Goal: Task Accomplishment & Management: Complete application form

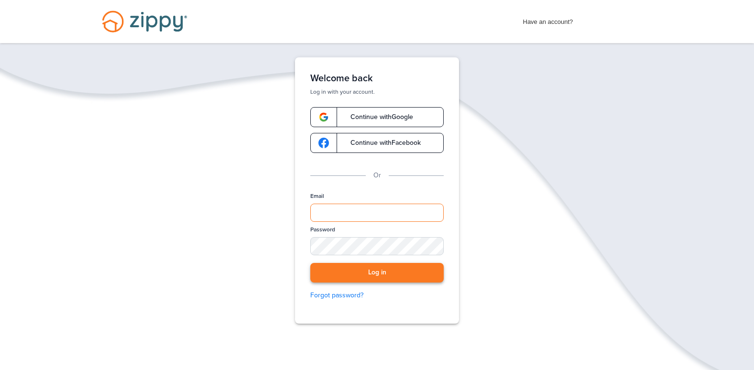
type input "**********"
click at [367, 271] on button "Log in" at bounding box center [376, 273] width 133 height 20
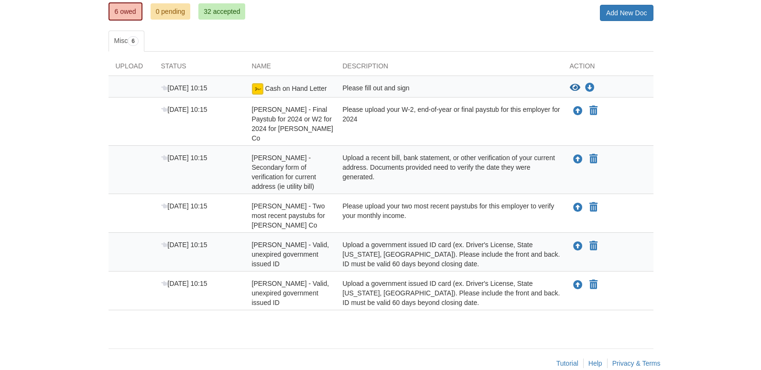
scroll to position [137, 0]
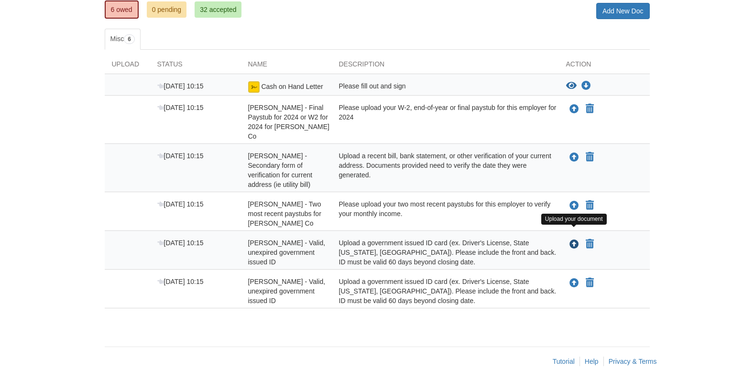
click at [571, 240] on icon "Upload Solomon Watson - Valid, unexpired government issued ID" at bounding box center [574, 245] width 10 height 10
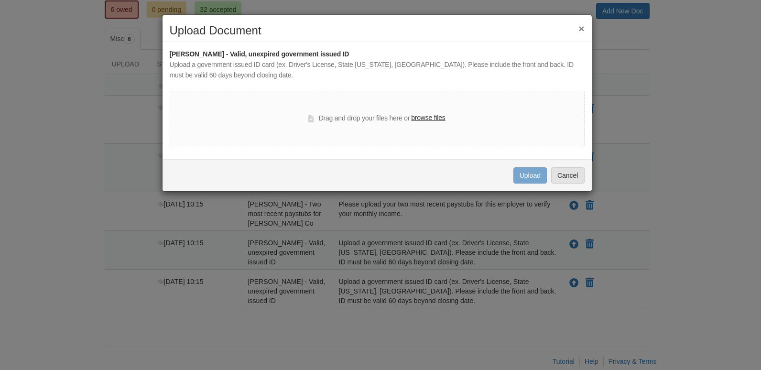
click at [435, 119] on label "browse files" at bounding box center [428, 118] width 34 height 11
click at [0, 0] on input "browse files" at bounding box center [0, 0] width 0 height 0
click at [424, 121] on label "browse files" at bounding box center [428, 118] width 34 height 11
click at [0, 0] on input "browse files" at bounding box center [0, 0] width 0 height 0
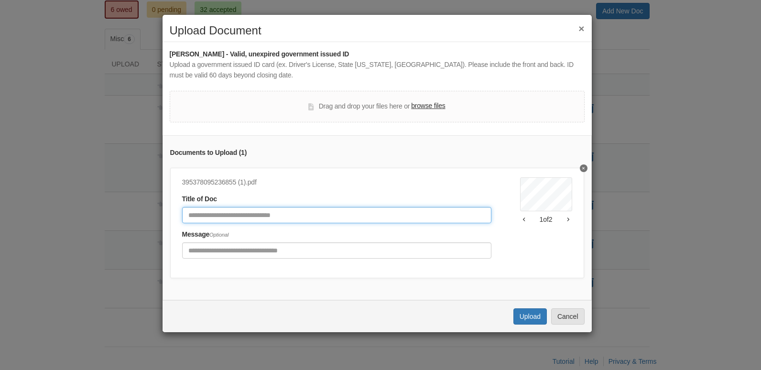
click at [390, 214] on input "Document Title" at bounding box center [336, 215] width 309 height 16
type input "**"
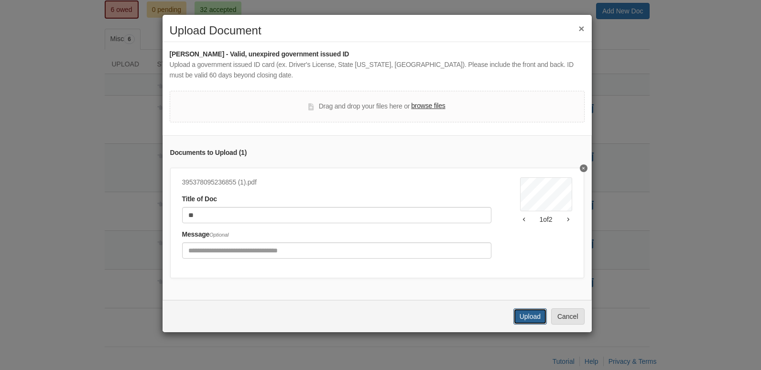
click at [539, 325] on button "Upload" at bounding box center [529, 316] width 33 height 16
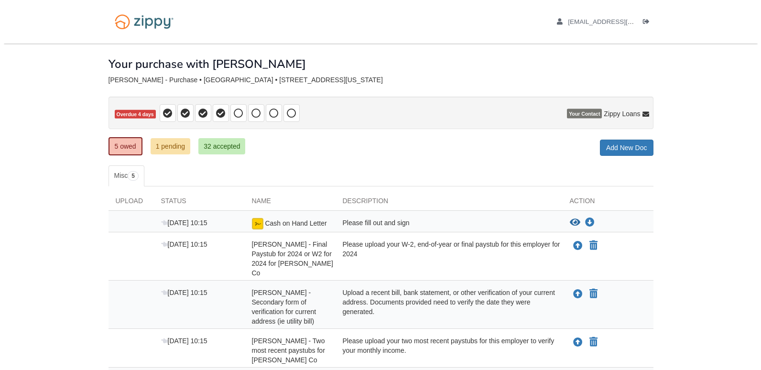
scroll to position [104, 0]
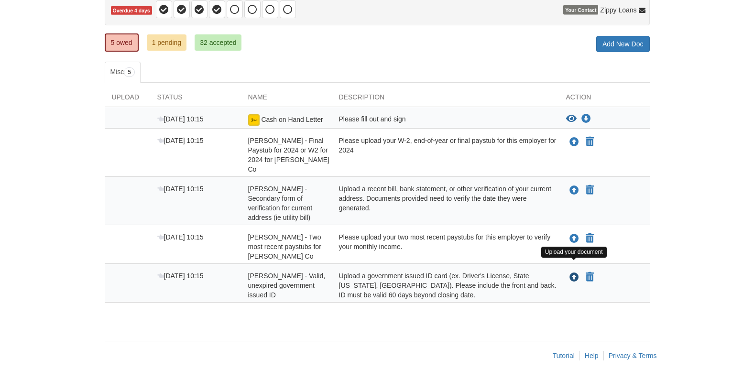
click at [576, 273] on icon "Upload Tierra Watson - Valid, unexpired government issued ID" at bounding box center [574, 278] width 10 height 10
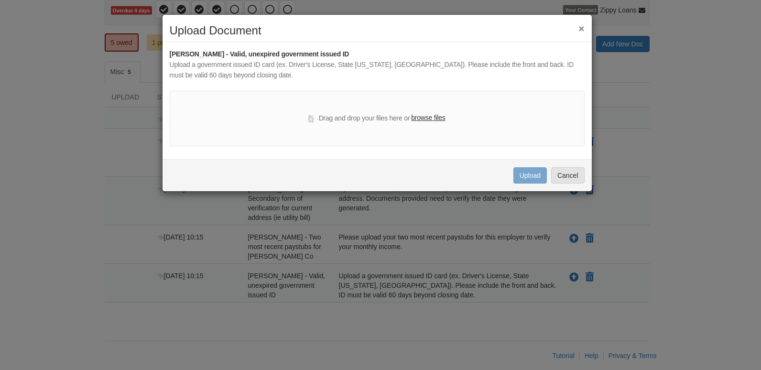
click at [423, 119] on label "browse files" at bounding box center [428, 118] width 34 height 11
click at [0, 0] on input "browse files" at bounding box center [0, 0] width 0 height 0
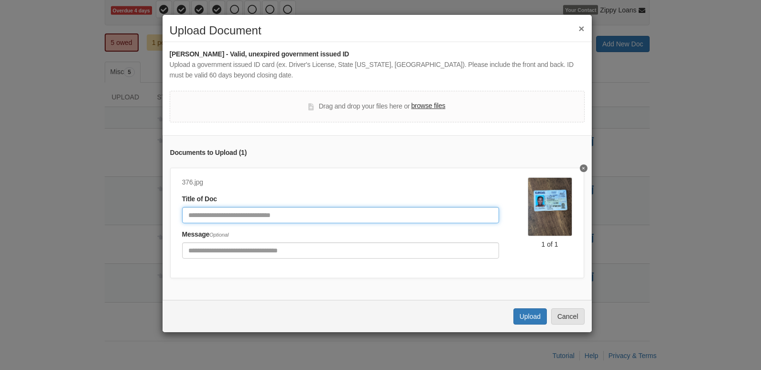
click at [301, 209] on input "Document Title" at bounding box center [340, 215] width 317 height 16
type input "**"
click at [317, 218] on input "**" at bounding box center [340, 215] width 317 height 16
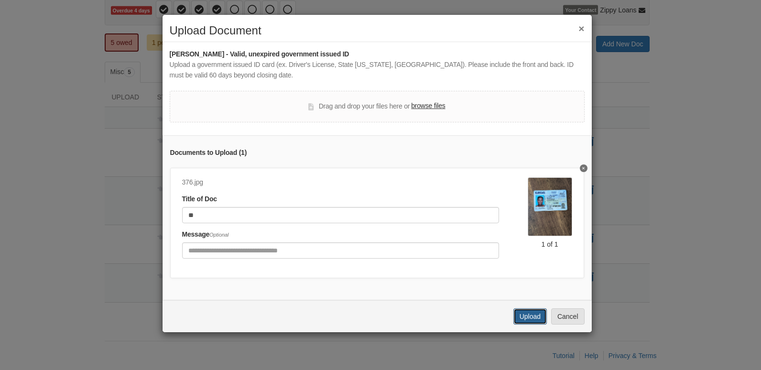
click at [524, 319] on button "Upload" at bounding box center [529, 316] width 33 height 16
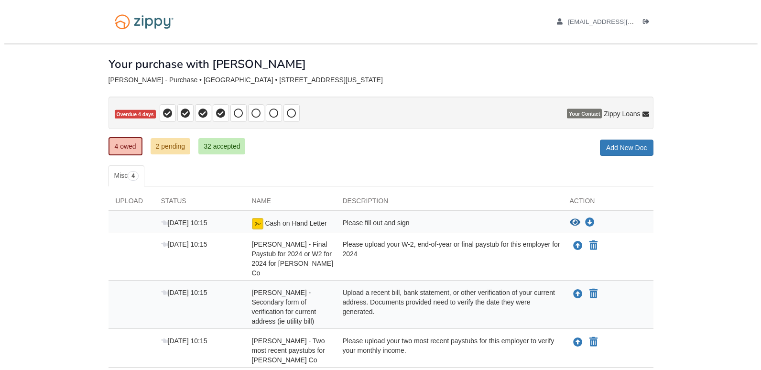
scroll to position [65, 0]
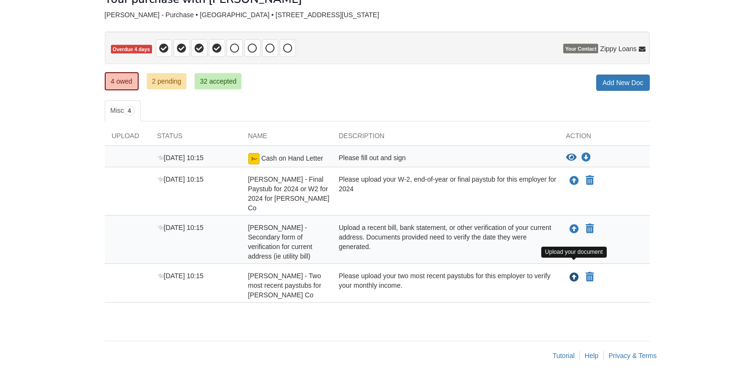
click at [572, 273] on icon "Upload Solomon Watson - Two most recent paystubs for Bartlett Co" at bounding box center [574, 278] width 10 height 10
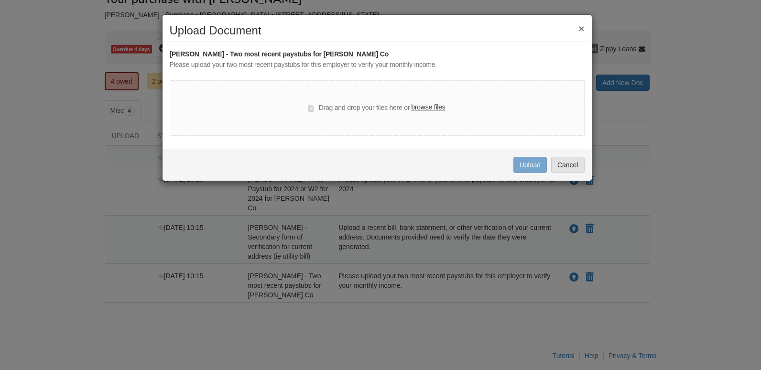
click at [428, 108] on label "browse files" at bounding box center [428, 107] width 34 height 11
click at [0, 0] on input "browse files" at bounding box center [0, 0] width 0 height 0
click at [426, 106] on label "browse files" at bounding box center [428, 107] width 34 height 11
click at [0, 0] on input "browse files" at bounding box center [0, 0] width 0 height 0
click at [579, 30] on button "×" at bounding box center [581, 28] width 6 height 10
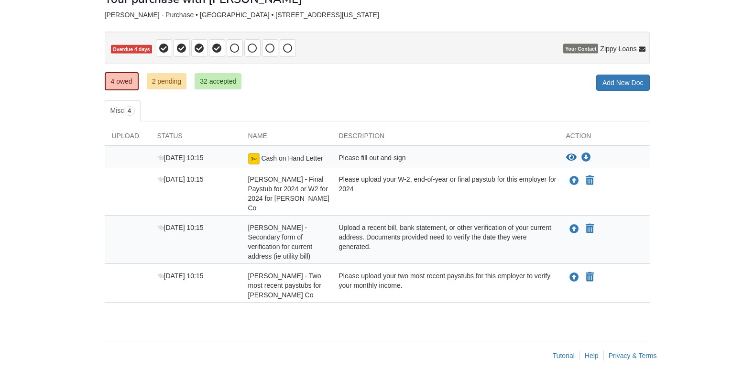
click at [509, 78] on div "4 owed 2 pending 32 accepted My Estimated Payment × My Estimated Payment Add Ne…" at bounding box center [377, 82] width 545 height 17
click at [576, 273] on icon "Upload Solomon Watson - Two most recent paystubs for Bartlett Co" at bounding box center [574, 278] width 10 height 10
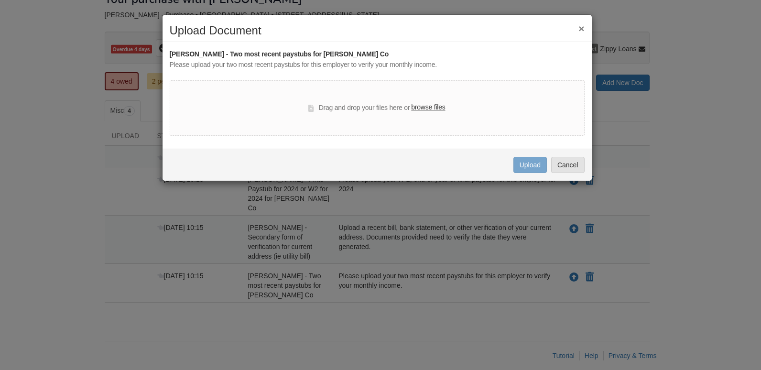
click at [436, 110] on label "browse files" at bounding box center [428, 107] width 34 height 11
click at [0, 0] on input "browse files" at bounding box center [0, 0] width 0 height 0
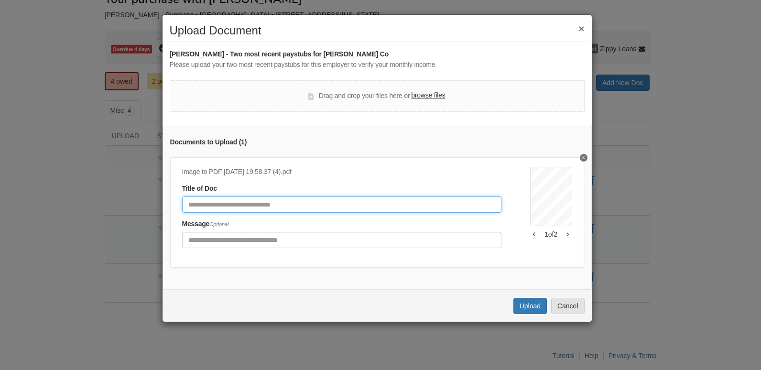
click at [403, 200] on input "Document Title" at bounding box center [341, 204] width 319 height 16
type input "**********"
click button "Upload" at bounding box center [529, 306] width 33 height 16
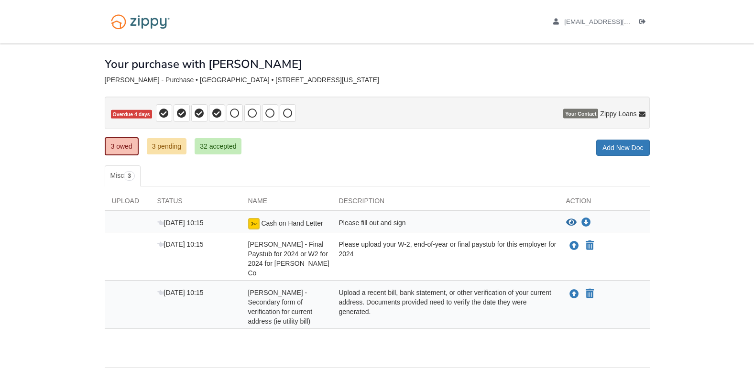
scroll to position [26, 0]
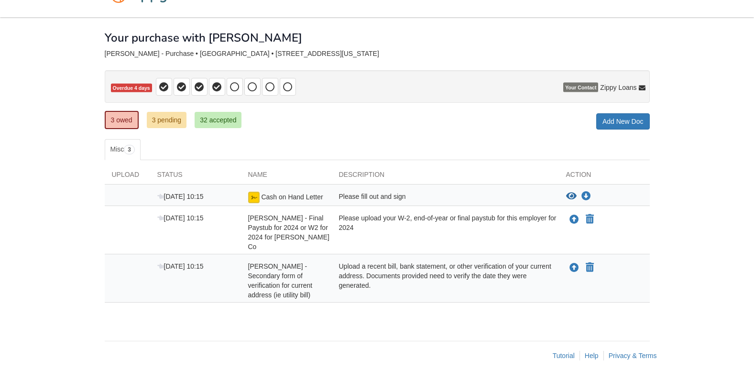
click at [467, 261] on div "Upload a recent bill, bank statement, or other verification of your current add…" at bounding box center [445, 280] width 227 height 38
click at [572, 219] on icon "Upload Solomon Watson - Final Paystub for 2024 or W2 for 2024 for Bartlett Co" at bounding box center [574, 220] width 10 height 10
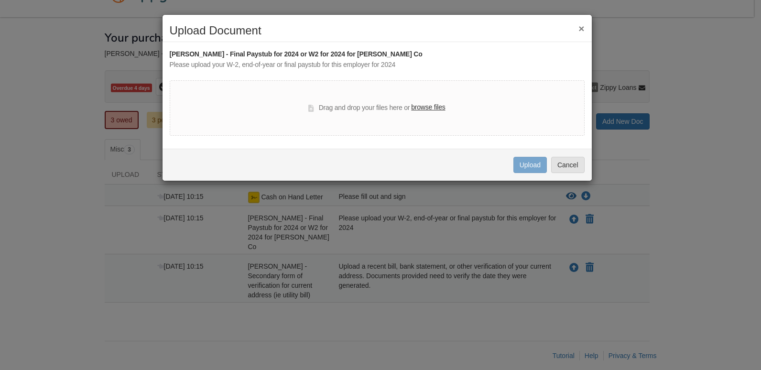
click at [583, 31] on button "×" at bounding box center [581, 28] width 6 height 10
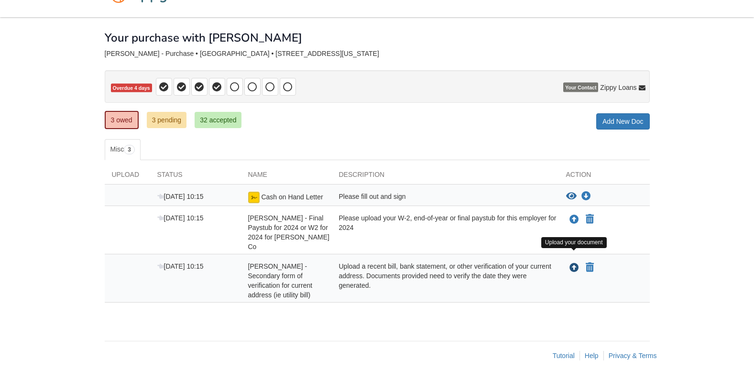
click at [575, 263] on icon "Upload Solomon Watson - Secondary form of verification for current address (ie …" at bounding box center [574, 268] width 10 height 10
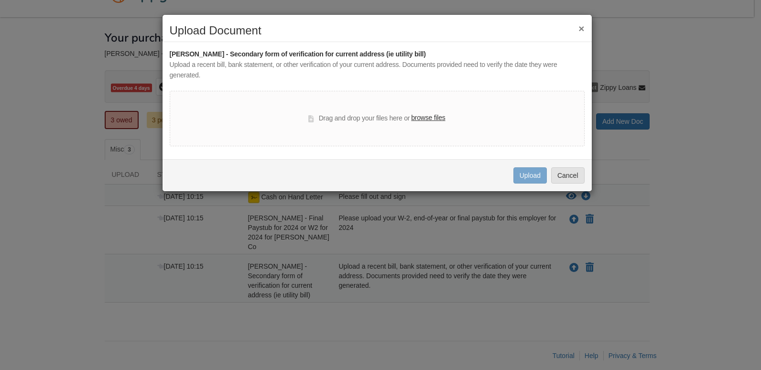
click at [438, 117] on label "browse files" at bounding box center [428, 118] width 34 height 11
click at [0, 0] on input "browse files" at bounding box center [0, 0] width 0 height 0
click at [739, 69] on div "× Upload Document Solomon Watson - Secondary form of verification for current a…" at bounding box center [380, 185] width 761 height 370
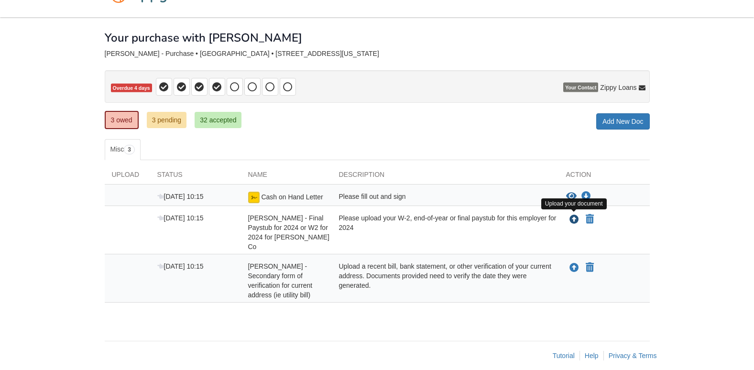
click at [572, 220] on icon "Upload Solomon Watson - Final Paystub for 2024 or W2 for 2024 for Bartlett Co" at bounding box center [574, 220] width 10 height 10
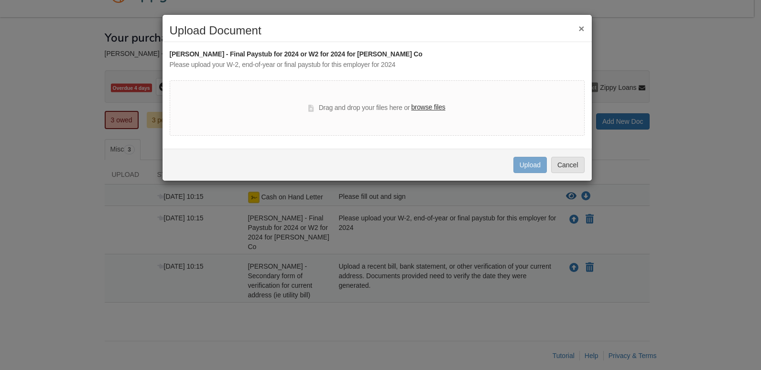
click at [437, 105] on label "browse files" at bounding box center [428, 107] width 34 height 11
click at [0, 0] on input "browse files" at bounding box center [0, 0] width 0 height 0
click at [588, 28] on div "× Upload Document" at bounding box center [376, 33] width 429 height 18
click at [578, 28] on h2 "Upload Document" at bounding box center [377, 30] width 415 height 12
click at [583, 29] on button "×" at bounding box center [581, 28] width 6 height 10
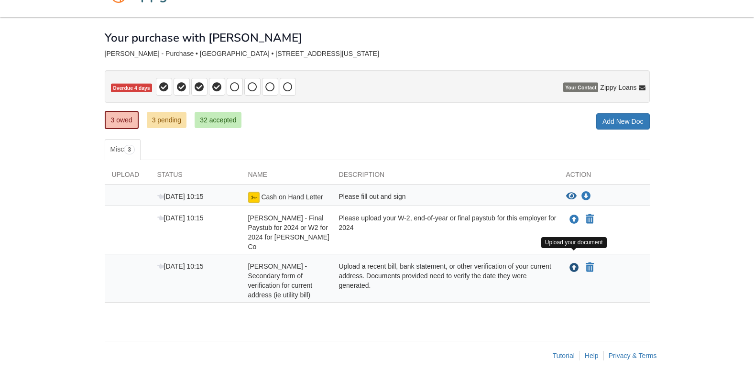
click at [572, 263] on icon "Upload Solomon Watson - Secondary form of verification for current address (ie …" at bounding box center [574, 268] width 10 height 10
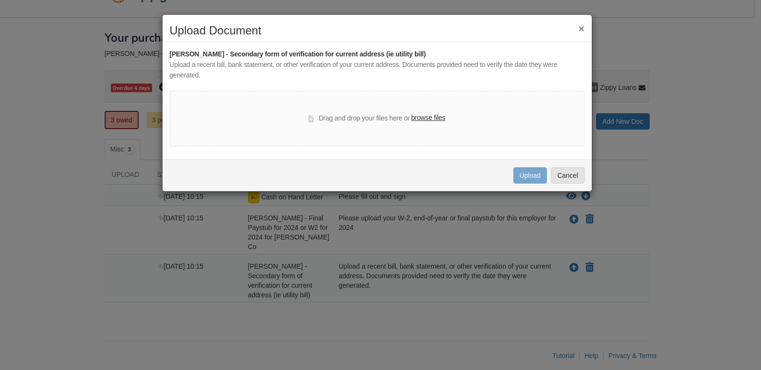
click at [433, 118] on label "browse files" at bounding box center [428, 118] width 34 height 11
click at [0, 0] on input "browse files" at bounding box center [0, 0] width 0 height 0
click at [578, 26] on button "×" at bounding box center [581, 28] width 6 height 10
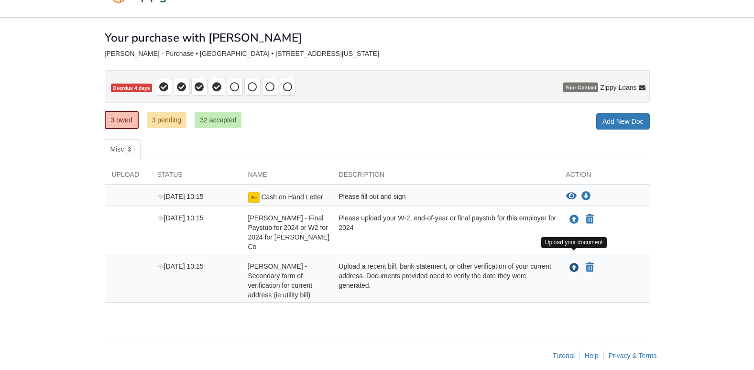
click at [575, 263] on icon "Upload Solomon Watson - Secondary form of verification for current address (ie …" at bounding box center [574, 268] width 10 height 10
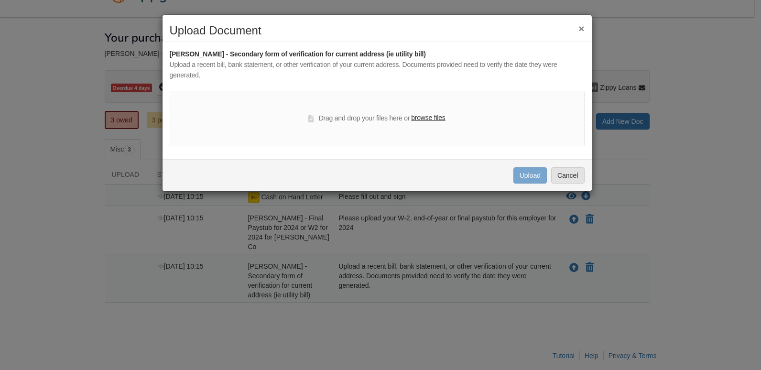
click at [440, 115] on label "browse files" at bounding box center [428, 118] width 34 height 11
click at [0, 0] on input "browse files" at bounding box center [0, 0] width 0 height 0
click at [582, 27] on button "×" at bounding box center [581, 28] width 6 height 10
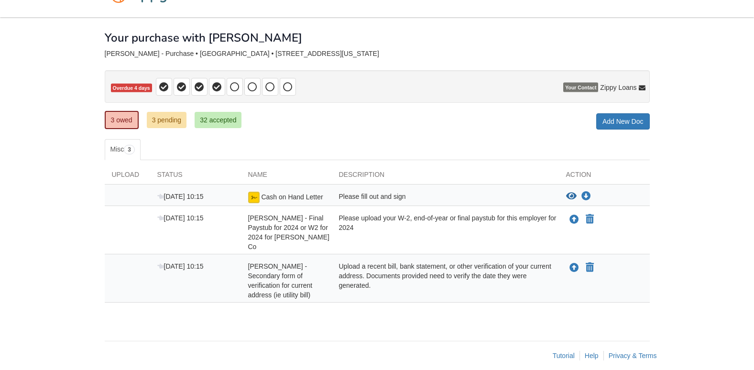
click at [582, 27] on div "Your purchase with [PERSON_NAME]" at bounding box center [377, 30] width 545 height 27
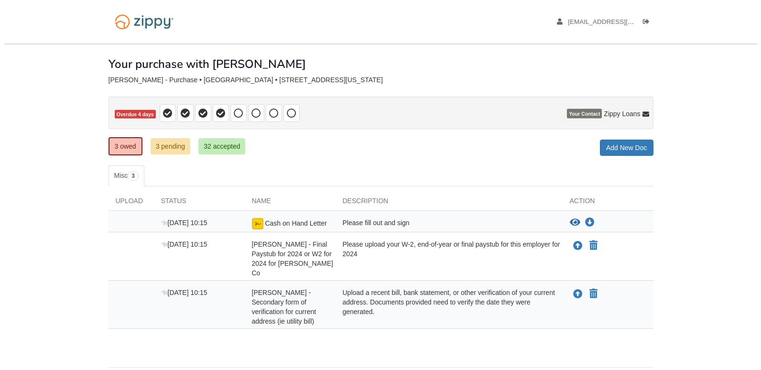
scroll to position [26, 0]
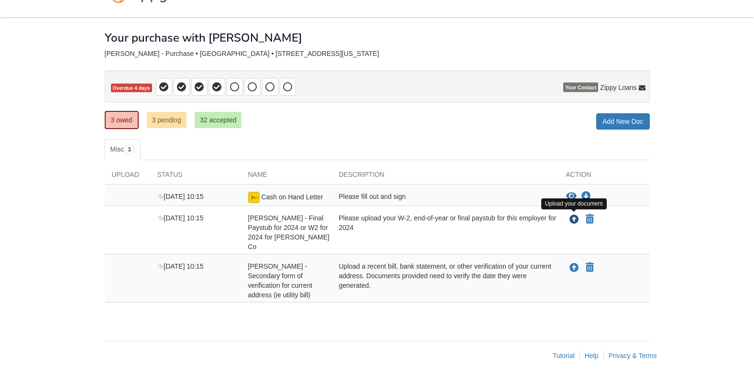
click at [572, 220] on icon "Upload Solomon Watson - Final Paystub for 2024 or W2 for 2024 for Bartlett Co" at bounding box center [574, 220] width 10 height 10
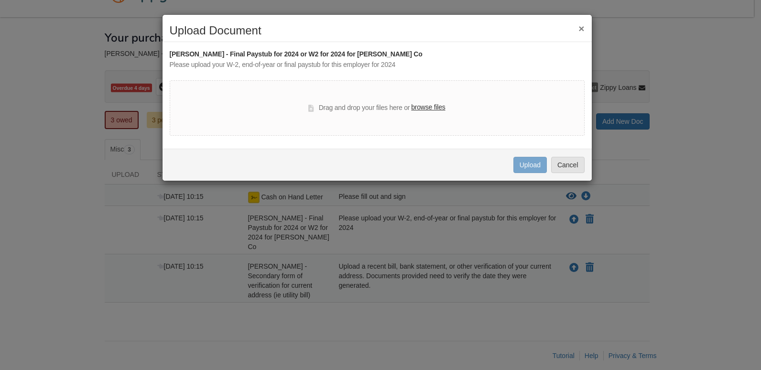
click at [421, 110] on label "browse files" at bounding box center [428, 107] width 34 height 11
click at [0, 0] on input "browse files" at bounding box center [0, 0] width 0 height 0
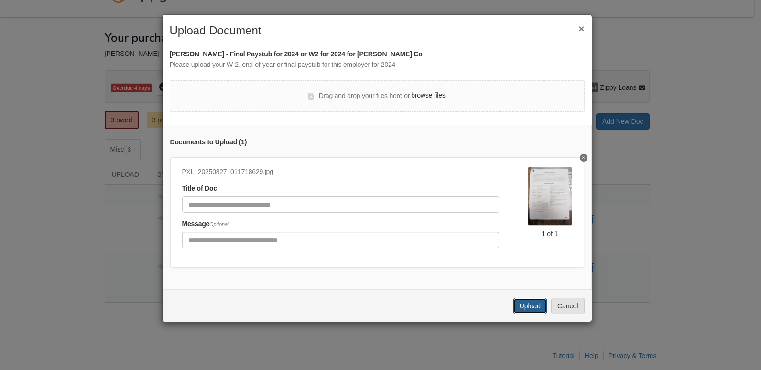
click at [532, 312] on button "Upload" at bounding box center [529, 306] width 33 height 16
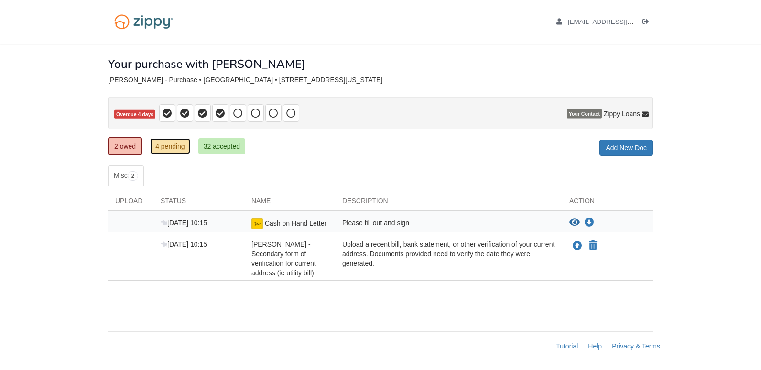
click at [172, 145] on link "4 pending" at bounding box center [170, 146] width 40 height 16
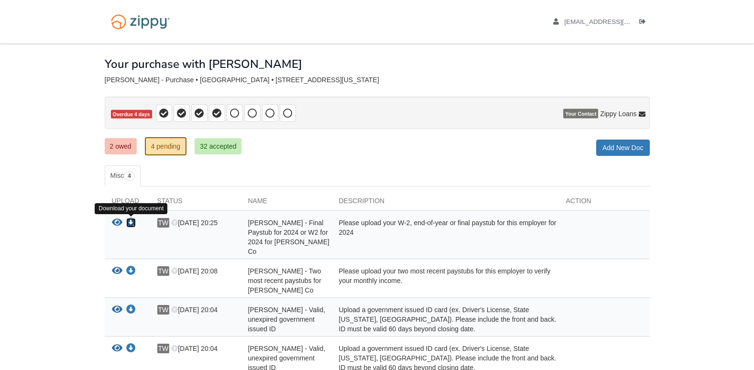
click at [133, 222] on icon "Download Solomon Watson - Final Paystub for 2024 or W2 for 2024 for Bartlett Co" at bounding box center [131, 223] width 10 height 10
click at [117, 222] on icon "View Solomon Watson - Final Paystub for 2024 or W2 for 2024 for Bartlett Co" at bounding box center [117, 223] width 11 height 10
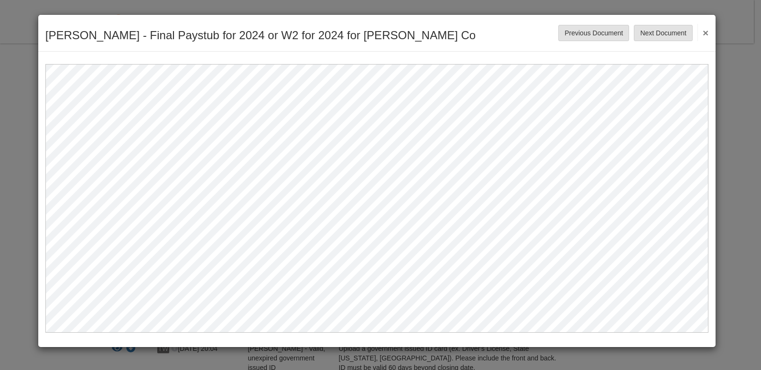
click at [705, 32] on button "×" at bounding box center [702, 32] width 11 height 17
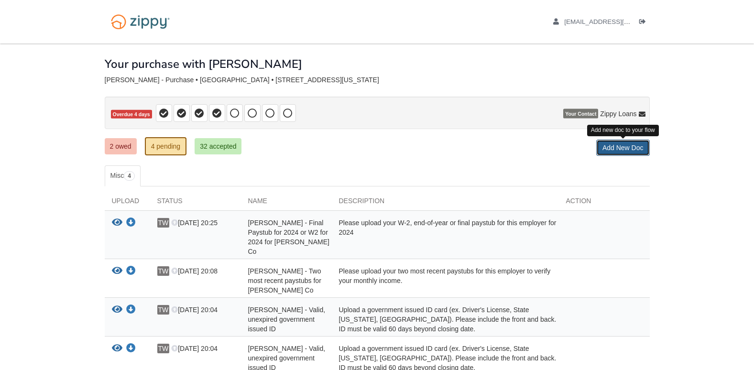
click at [616, 148] on link "Add New Doc" at bounding box center [623, 148] width 54 height 16
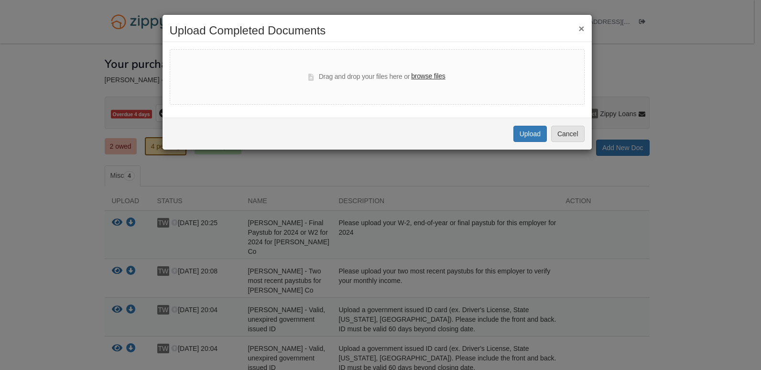
click at [583, 29] on button "×" at bounding box center [581, 28] width 6 height 10
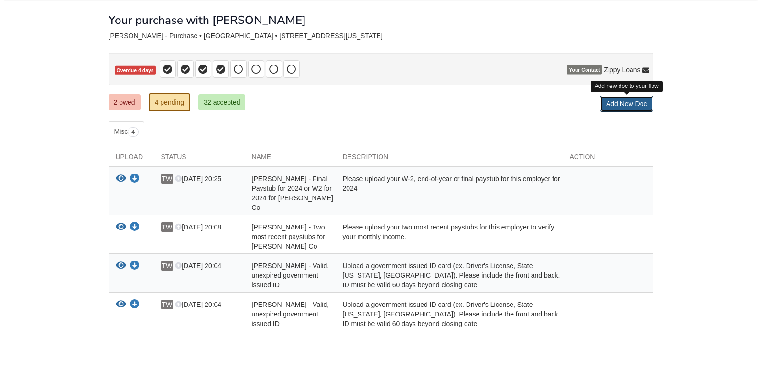
scroll to position [45, 0]
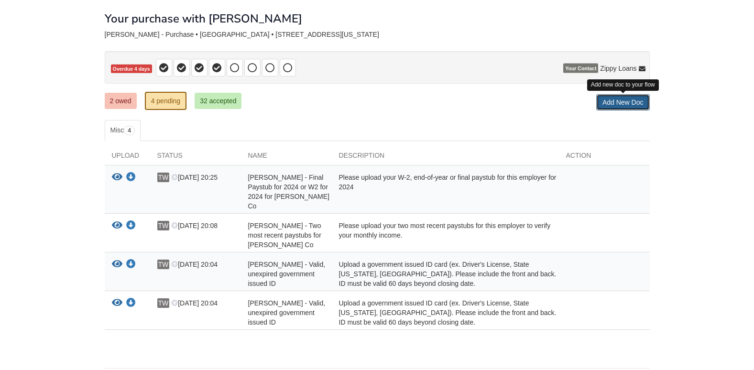
click at [616, 100] on link "Add New Doc" at bounding box center [623, 102] width 54 height 16
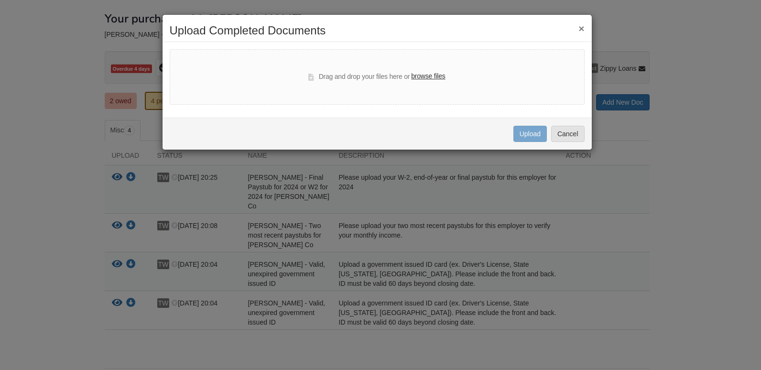
click at [428, 76] on label "browse files" at bounding box center [428, 76] width 34 height 11
click at [0, 0] on input "browse files" at bounding box center [0, 0] width 0 height 0
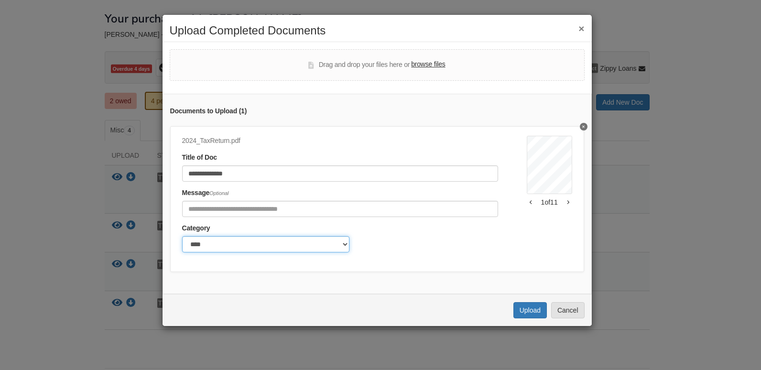
click at [319, 242] on select "******* ****" at bounding box center [265, 244] width 167 height 16
select select "*******"
click at [182, 236] on select "******* ****" at bounding box center [265, 244] width 167 height 16
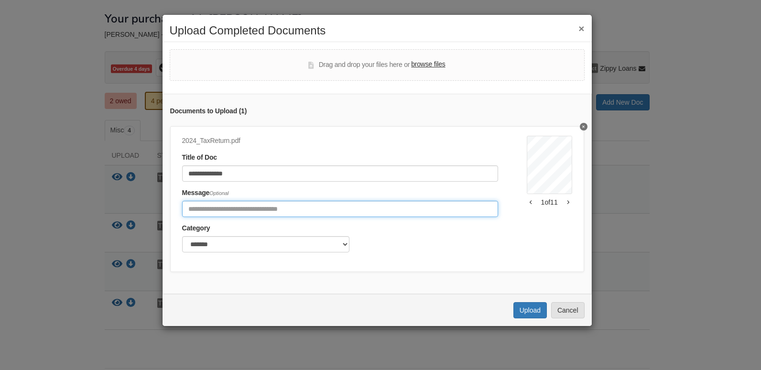
click at [328, 201] on input "Include any comments on this document" at bounding box center [340, 209] width 316 height 16
type input "*"
type input "**********"
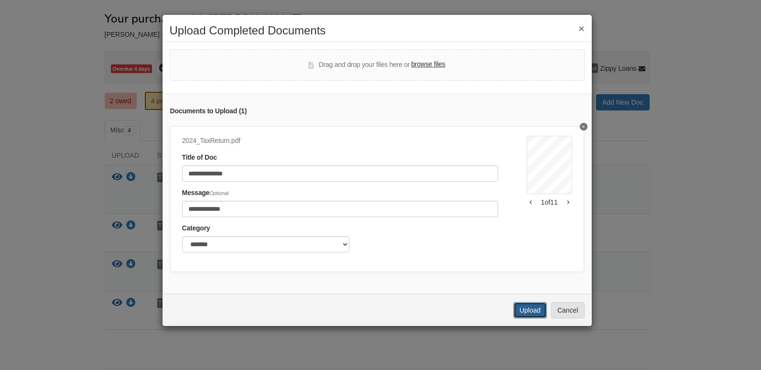
click at [526, 318] on button "Upload" at bounding box center [529, 310] width 33 height 16
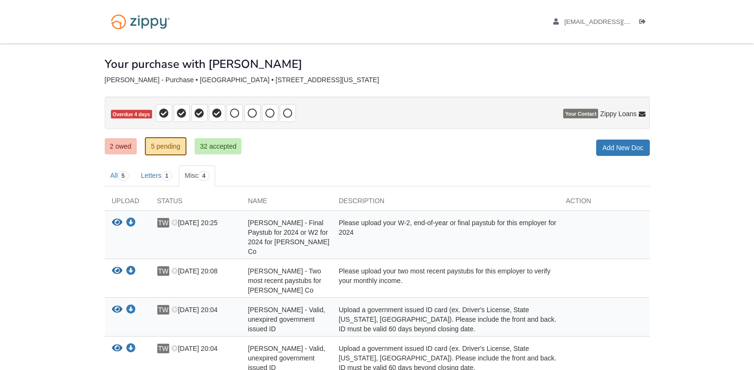
scroll to position [31, 0]
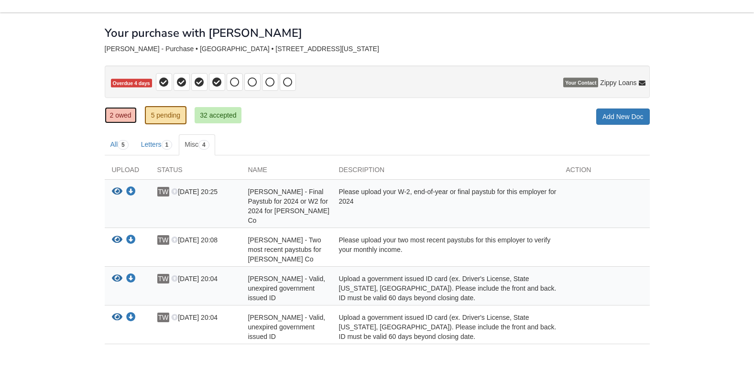
click at [116, 116] on link "2 owed" at bounding box center [121, 115] width 32 height 16
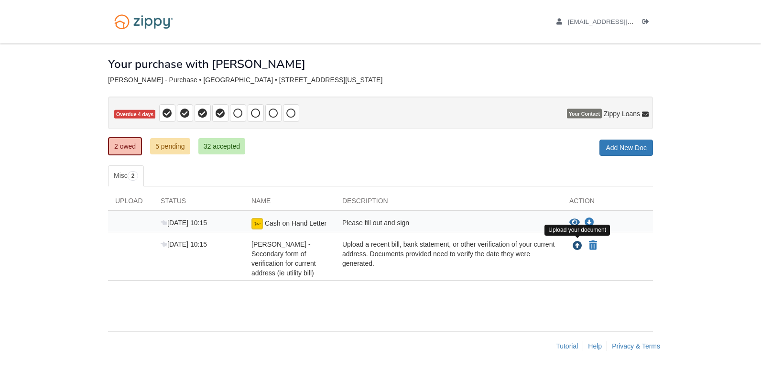
click at [575, 243] on icon "Upload Solomon Watson - Secondary form of verification for current address (ie …" at bounding box center [578, 246] width 10 height 10
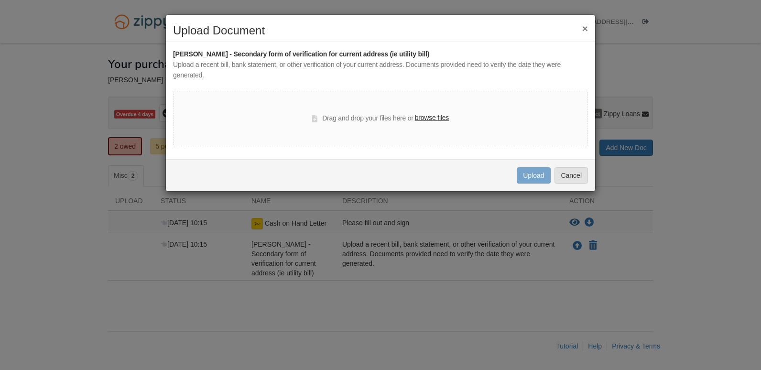
click at [441, 119] on label "browse files" at bounding box center [432, 118] width 34 height 11
click at [0, 0] on input "browse files" at bounding box center [0, 0] width 0 height 0
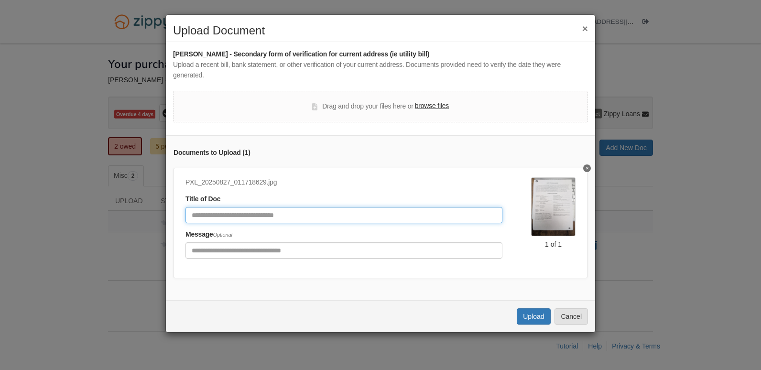
click at [308, 213] on input "Document Title" at bounding box center [343, 215] width 317 height 16
type input "*****"
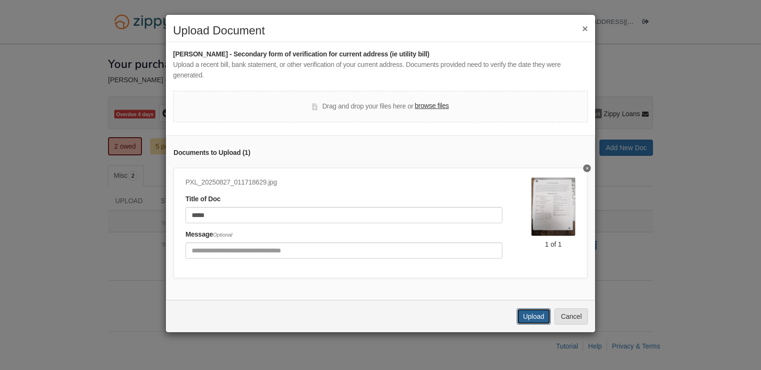
click at [527, 325] on button "Upload" at bounding box center [533, 316] width 33 height 16
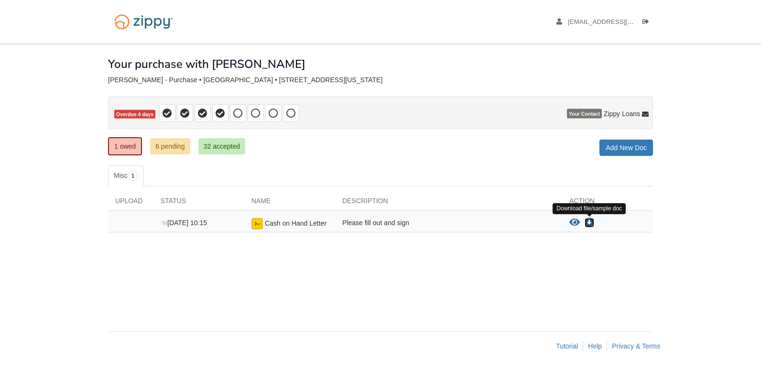
click at [589, 224] on icon "Download Cash on Hand Letter" at bounding box center [590, 223] width 10 height 10
click at [573, 223] on icon "View Cash on Hand Letter" at bounding box center [574, 223] width 11 height 10
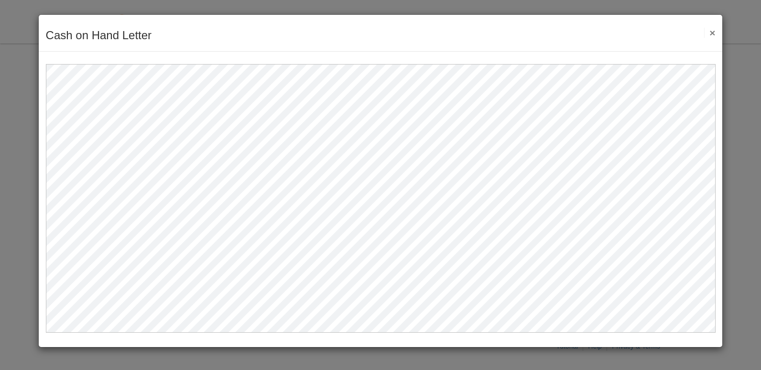
click at [713, 32] on button "×" at bounding box center [709, 33] width 11 height 10
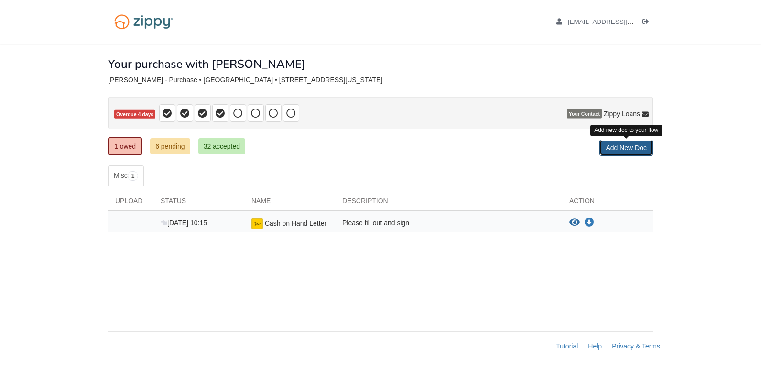
click at [615, 145] on link "Add New Doc" at bounding box center [626, 148] width 54 height 16
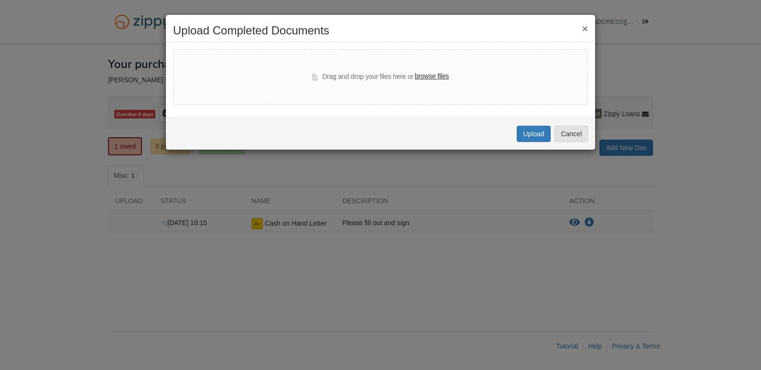
click at [432, 72] on label "browse files" at bounding box center [432, 76] width 34 height 11
click at [0, 0] on input "browse files" at bounding box center [0, 0] width 0 height 0
select select "****"
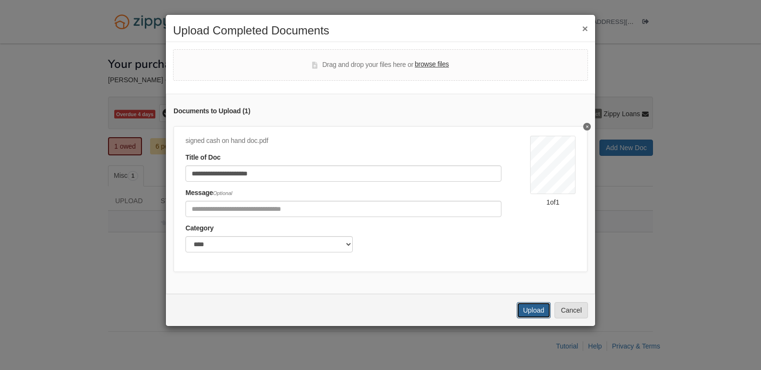
click at [531, 318] on button "Upload" at bounding box center [533, 310] width 33 height 16
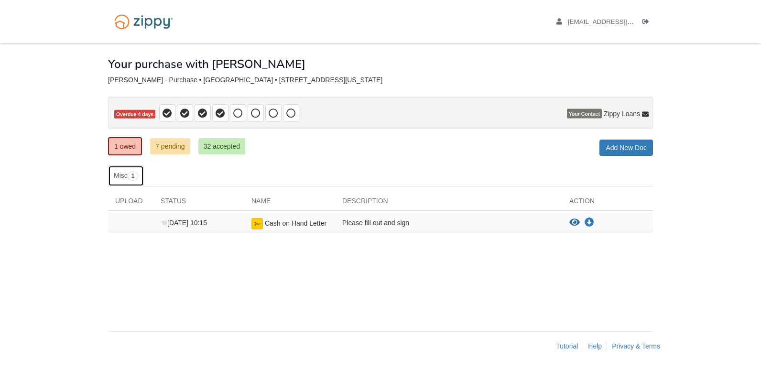
click at [133, 174] on span "1" at bounding box center [133, 176] width 11 height 10
click at [189, 163] on div "× × × Pending Add Document Notice document will be included in the email sent t…" at bounding box center [380, 182] width 545 height 278
click at [240, 110] on icon at bounding box center [238, 113] width 10 height 10
drag, startPoint x: 260, startPoint y: 110, endPoint x: 242, endPoint y: 110, distance: 18.6
click at [242, 110] on span at bounding box center [229, 113] width 141 height 18
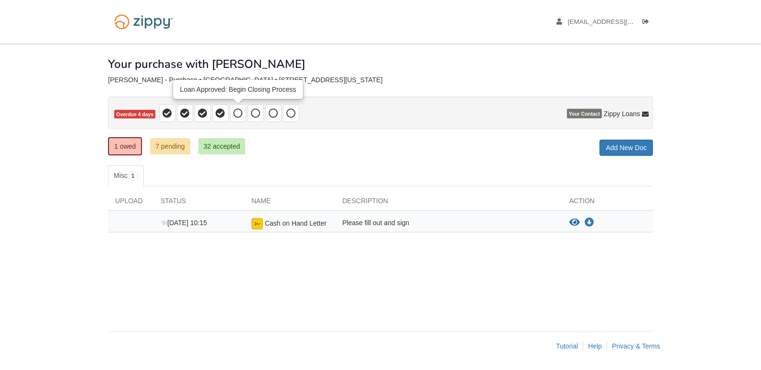
click at [242, 110] on icon at bounding box center [238, 113] width 10 height 10
click at [227, 149] on link "32 accepted" at bounding box center [221, 146] width 47 height 16
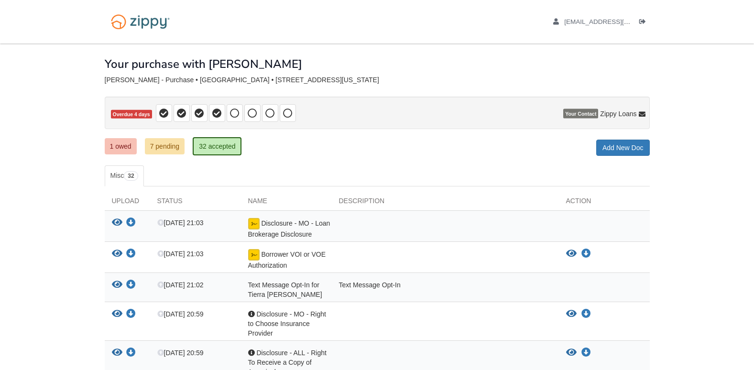
click at [638, 18] on ul "watsontierra480@gmail.com Logout" at bounding box center [595, 21] width 107 height 9
click at [640, 23] on icon "Log out" at bounding box center [642, 22] width 7 height 7
